Goal: Task Accomplishment & Management: Manage account settings

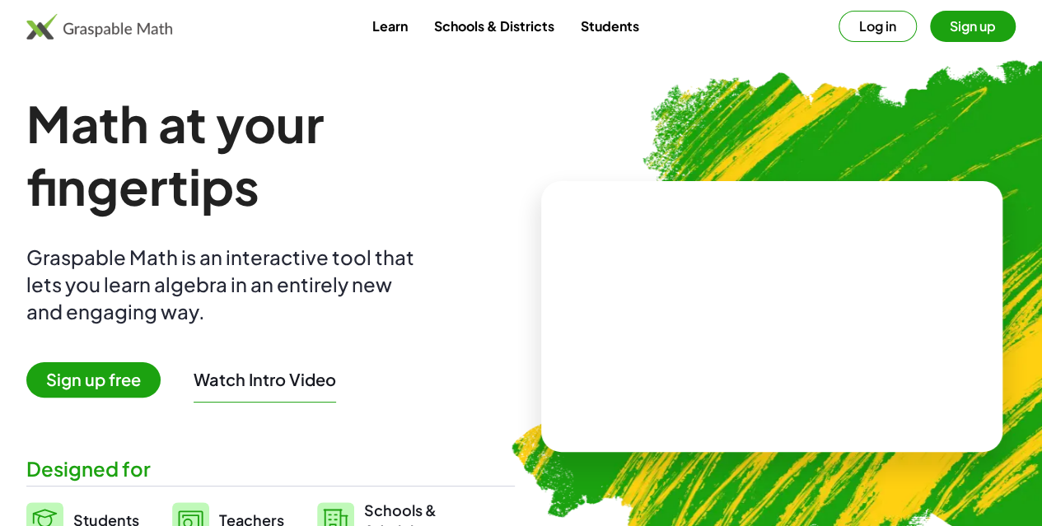
click at [858, 12] on button "Log in" at bounding box center [877, 26] width 78 height 31
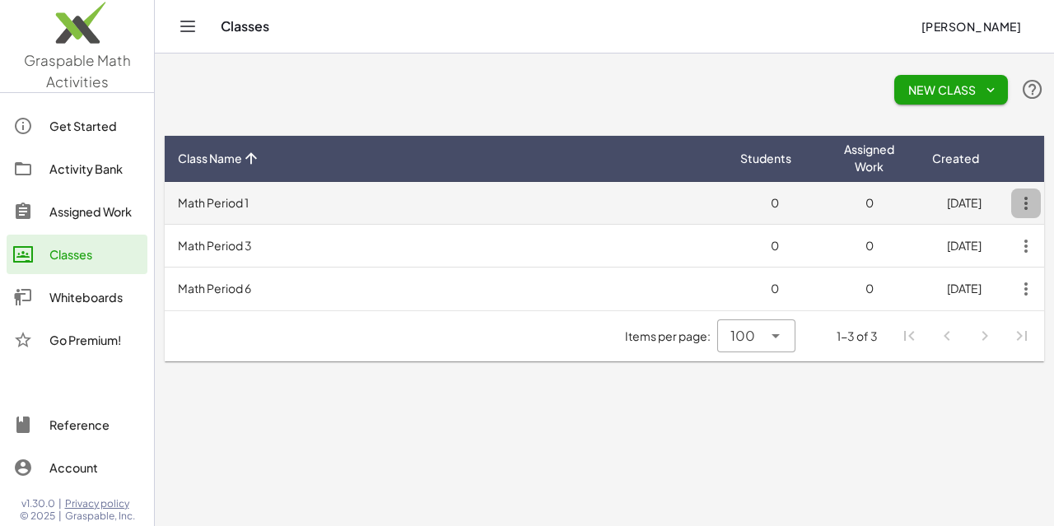
click at [1039, 201] on icon "button" at bounding box center [1026, 204] width 30 height 30
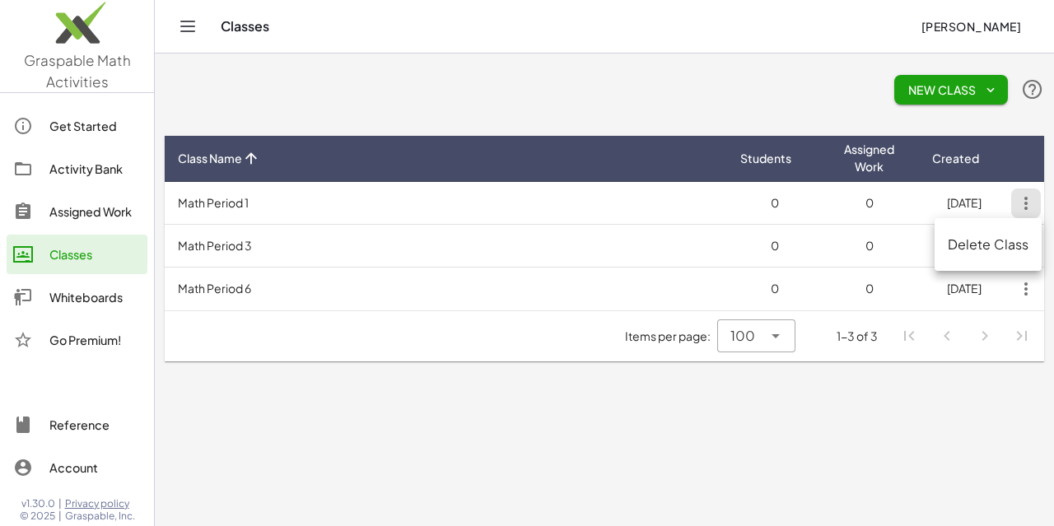
click at [939, 387] on main "New Class Class Name Students Assigned Work Created Math Period 1 0 0 [DATE] Ma…" at bounding box center [604, 263] width 899 height 526
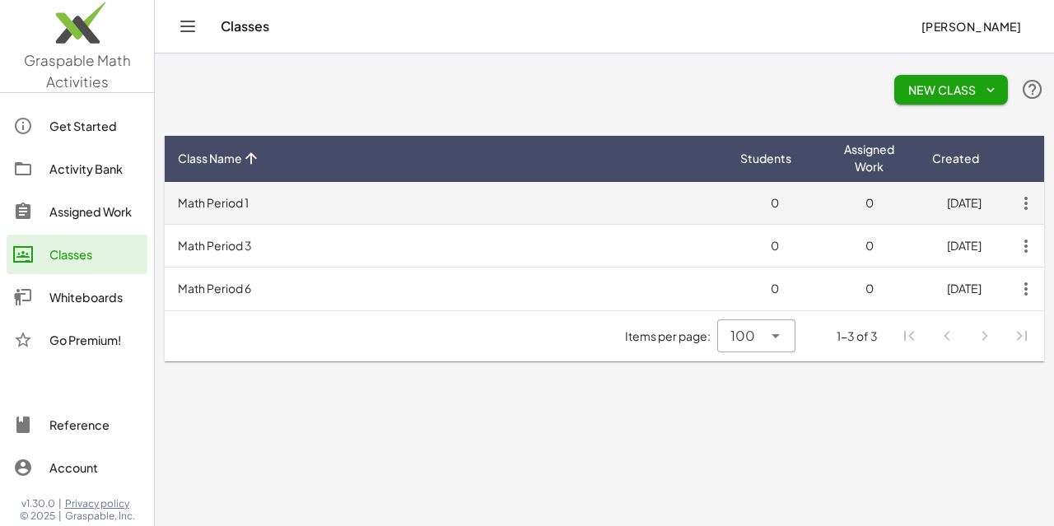
click at [212, 206] on td "Math Period 1" at bounding box center [446, 203] width 562 height 43
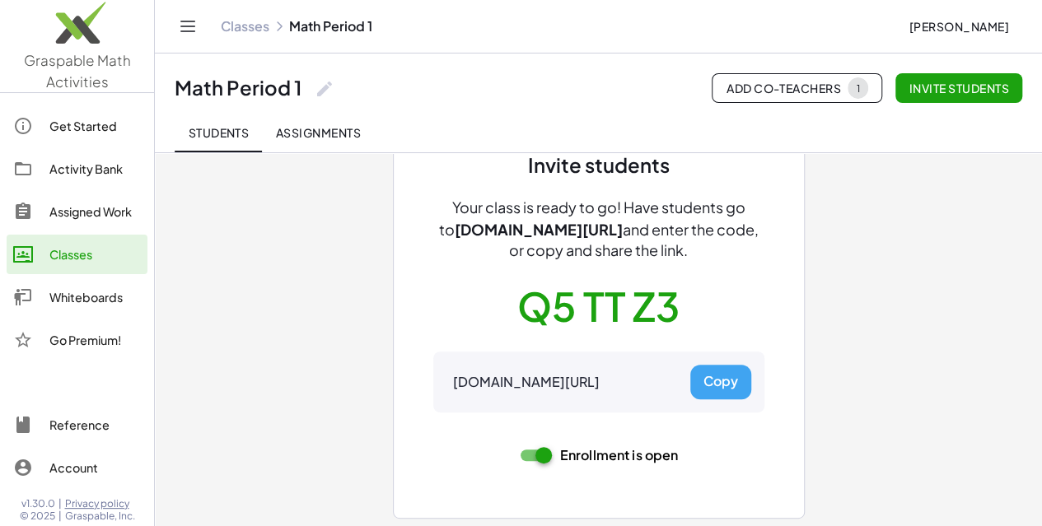
scroll to position [7, 0]
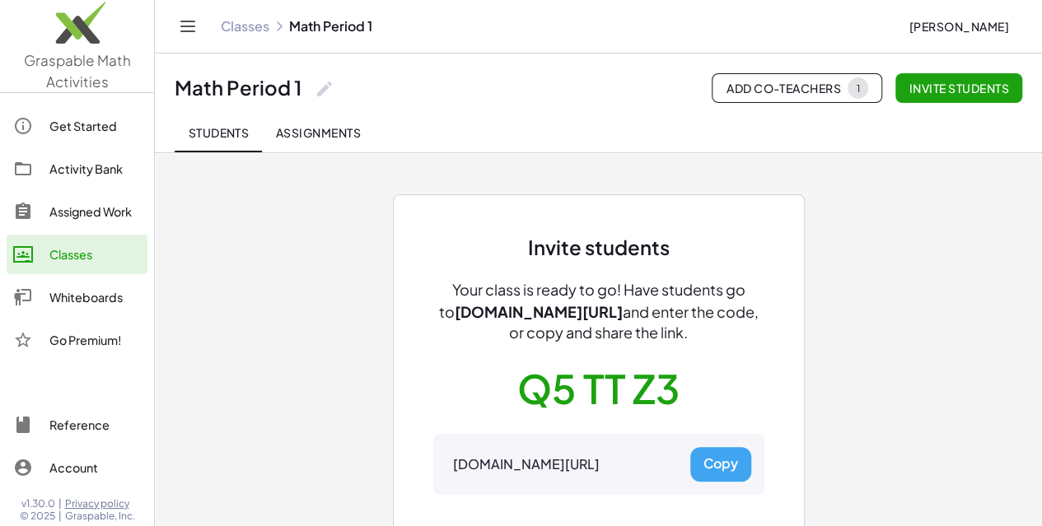
click at [729, 471] on button "Copy" at bounding box center [720, 464] width 61 height 35
click at [259, 26] on link "Classes" at bounding box center [245, 26] width 49 height 16
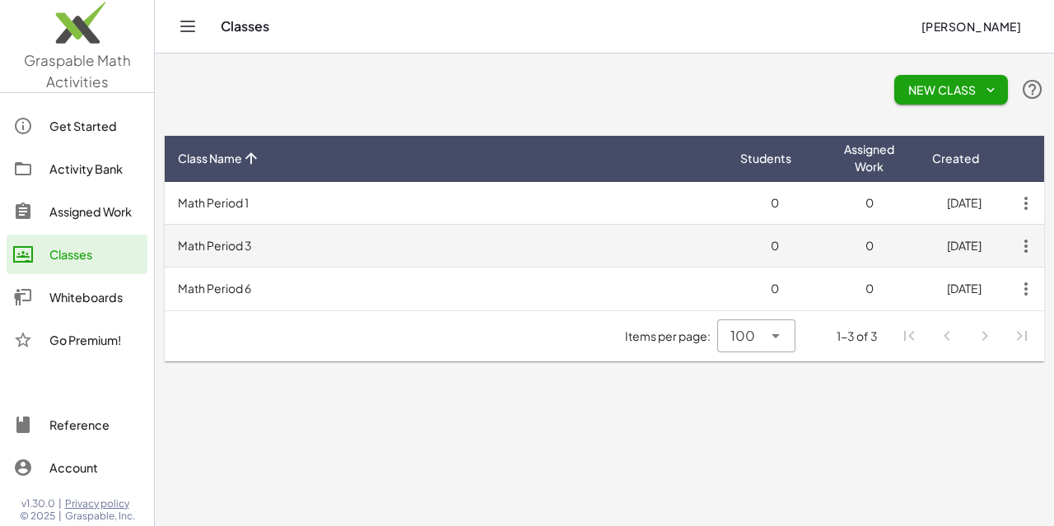
click at [373, 253] on td "Math Period 3" at bounding box center [446, 246] width 562 height 43
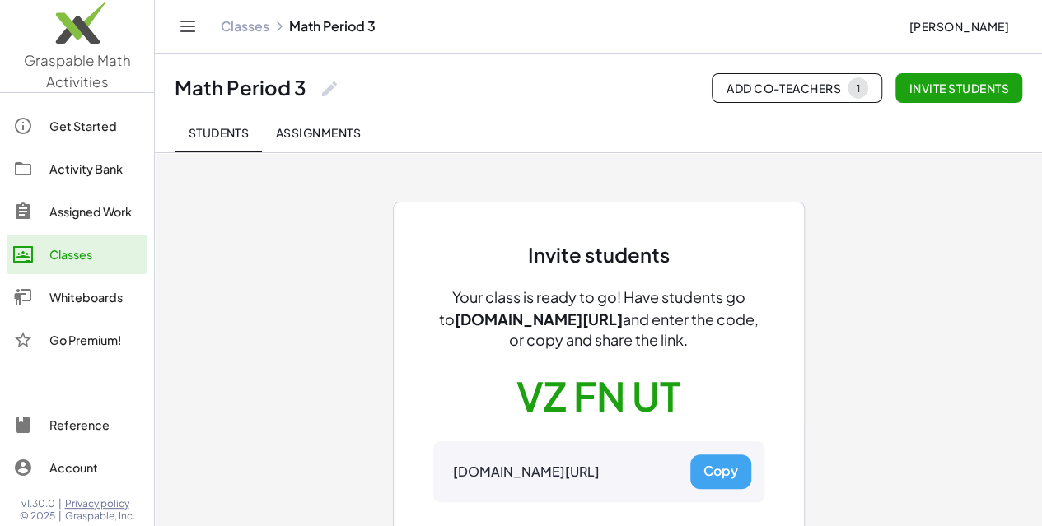
click at [709, 478] on button "Copy" at bounding box center [720, 471] width 61 height 35
click at [250, 30] on link "Classes" at bounding box center [245, 26] width 49 height 16
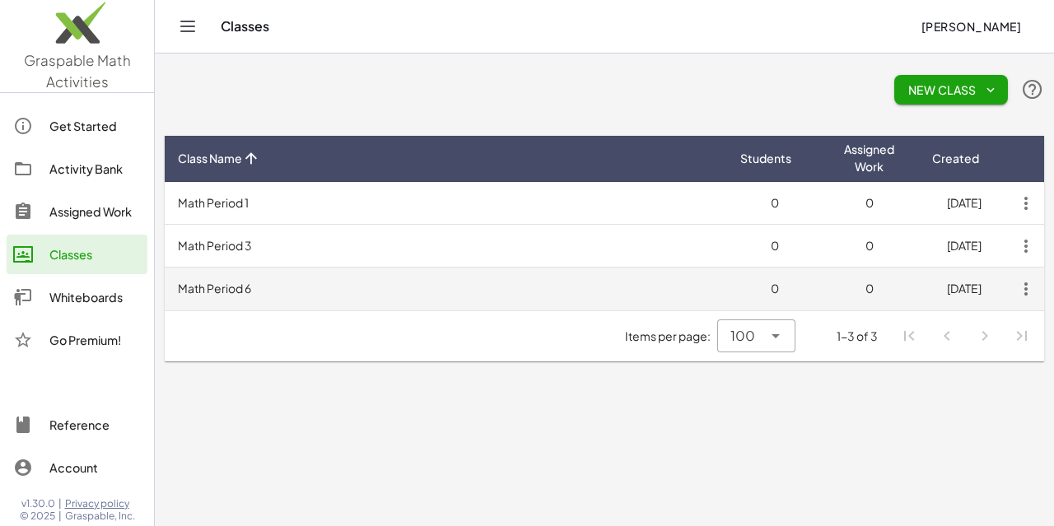
click at [683, 288] on td "Math Period 6" at bounding box center [446, 289] width 562 height 43
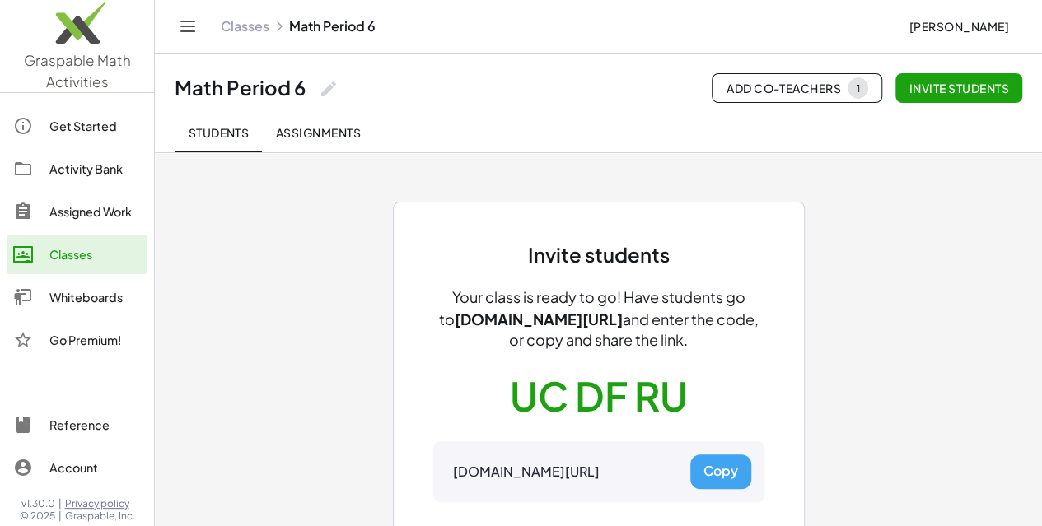
click at [729, 466] on button "Copy" at bounding box center [720, 471] width 61 height 35
